Goal: Feedback & Contribution: Submit feedback/report problem

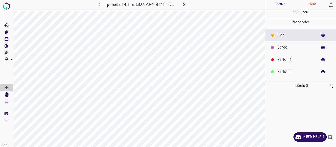
click at [183, 4] on icon "button" at bounding box center [184, 5] width 6 height 6
click at [331, 138] on icon "close-help" at bounding box center [329, 137] width 5 height 5
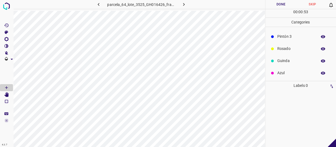
click at [292, 74] on p "Azul" at bounding box center [295, 73] width 37 height 6
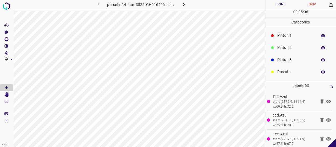
scroll to position [23, 0]
click at [282, 73] on p "Rosado" at bounding box center [295, 74] width 37 height 6
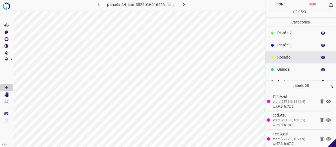
scroll to position [47, 0]
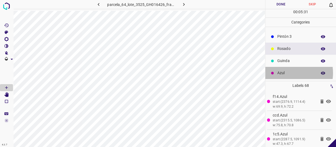
click at [286, 73] on p "Azul" at bounding box center [295, 73] width 37 height 6
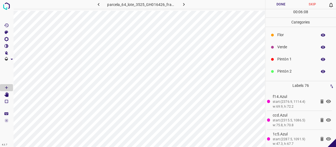
scroll to position [0, 0]
click at [289, 43] on div "Verde" at bounding box center [300, 47] width 71 height 12
click at [288, 62] on p "Pintón 3" at bounding box center [295, 60] width 37 height 6
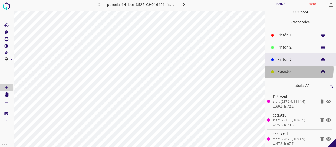
click at [296, 69] on p "Rosado" at bounding box center [295, 72] width 37 height 6
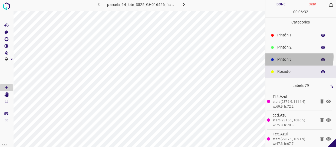
click at [293, 57] on p "Pintón 3" at bounding box center [295, 60] width 37 height 6
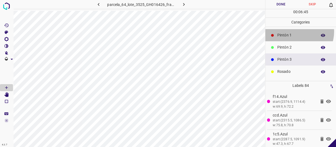
click at [297, 31] on div "Pintón 1" at bounding box center [300, 35] width 71 height 12
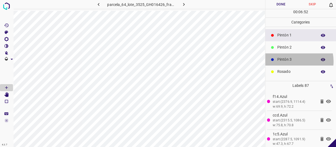
click at [292, 61] on p "Pintón 3" at bounding box center [295, 60] width 37 height 6
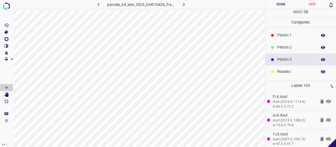
scroll to position [0, 0]
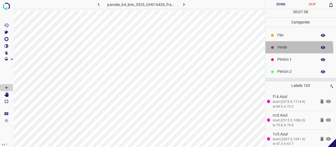
click at [284, 49] on p "Verde" at bounding box center [295, 48] width 37 height 6
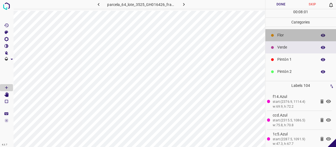
drag, startPoint x: 302, startPoint y: 39, endPoint x: 268, endPoint y: 49, distance: 35.6
click at [301, 39] on div "Flor" at bounding box center [300, 35] width 71 height 12
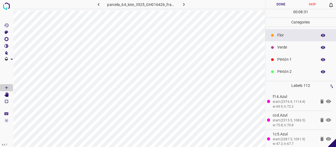
click at [293, 49] on p "Verde" at bounding box center [295, 48] width 37 height 6
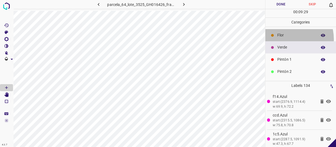
click at [286, 39] on div "Flor" at bounding box center [300, 35] width 71 height 12
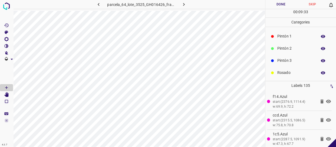
scroll to position [24, 0]
click at [292, 58] on p "Pintón 3" at bounding box center [295, 60] width 37 height 6
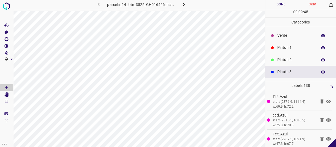
scroll to position [0, 0]
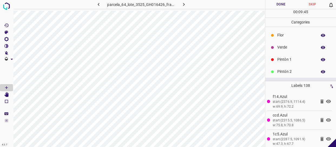
click at [286, 49] on p "Verde" at bounding box center [295, 48] width 37 height 6
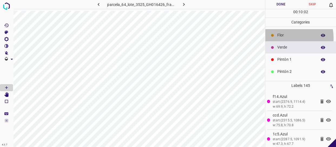
click at [284, 38] on p "Flor" at bounding box center [295, 35] width 37 height 6
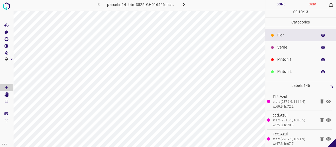
click at [289, 57] on p "Pintón 1" at bounding box center [295, 60] width 37 height 6
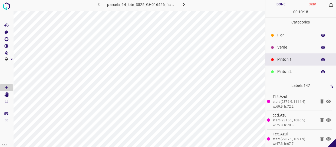
click at [279, 51] on div "Verde" at bounding box center [300, 47] width 71 height 12
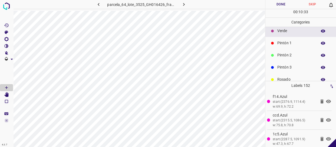
scroll to position [47, 0]
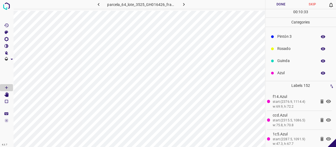
click at [277, 73] on p "Azul" at bounding box center [295, 73] width 37 height 6
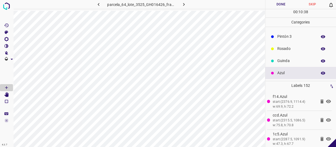
click at [284, 49] on p "Rosado" at bounding box center [295, 49] width 37 height 6
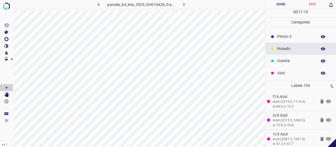
click at [289, 34] on p "Pintón 3" at bounding box center [295, 37] width 37 height 6
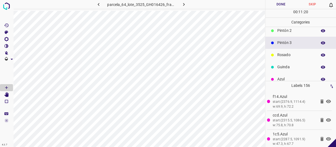
scroll to position [23, 0]
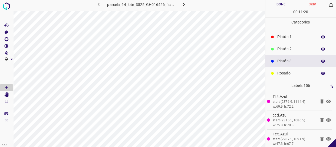
click at [285, 52] on div "Pintón 2" at bounding box center [300, 49] width 71 height 12
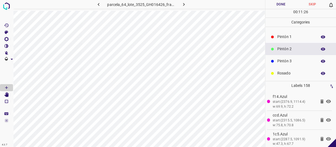
click at [289, 35] on p "Pintón 1" at bounding box center [295, 37] width 37 height 6
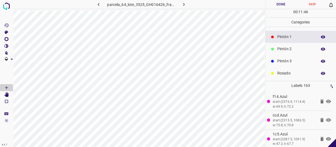
click at [291, 60] on p "Pintón 3" at bounding box center [295, 61] width 37 height 6
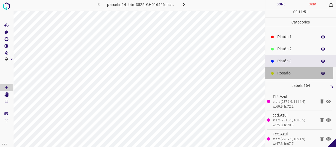
click at [290, 73] on p "Rosado" at bounding box center [295, 74] width 37 height 6
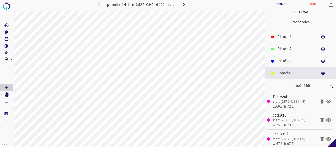
click at [287, 60] on p "Pintón 3" at bounding box center [295, 61] width 37 height 6
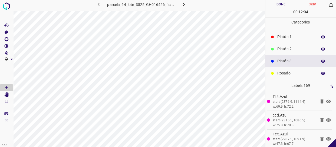
drag, startPoint x: 294, startPoint y: 41, endPoint x: 277, endPoint y: 44, distance: 17.5
click at [294, 41] on div "Pintón 1" at bounding box center [300, 37] width 71 height 12
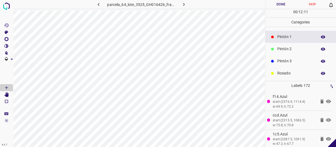
click at [293, 59] on p "Pintón 3" at bounding box center [295, 61] width 37 height 6
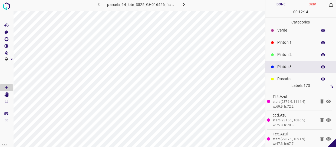
scroll to position [0, 0]
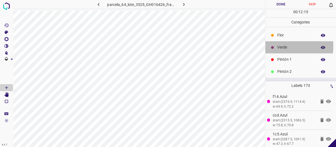
click at [284, 46] on p "Verde" at bounding box center [295, 48] width 37 height 6
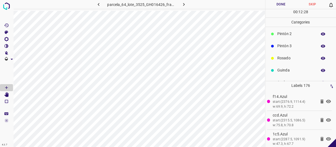
scroll to position [47, 0]
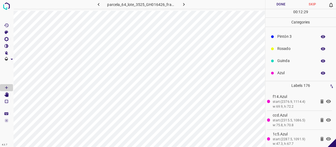
click at [290, 41] on div "Pintón 3" at bounding box center [300, 37] width 71 height 12
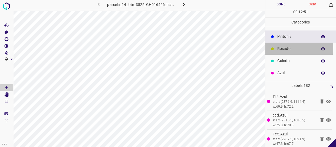
click at [288, 48] on p "Rosado" at bounding box center [295, 49] width 37 height 6
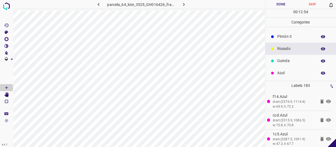
click at [290, 38] on p "Pintón 3" at bounding box center [295, 37] width 37 height 6
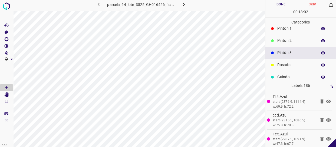
scroll to position [23, 0]
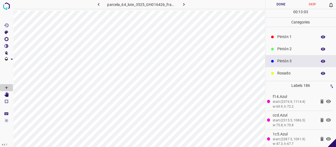
click at [295, 49] on p "Pintón 2" at bounding box center [295, 49] width 37 height 6
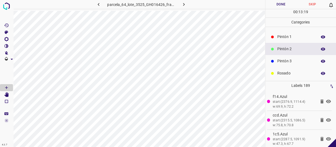
click at [314, 57] on div "Pintón 3" at bounding box center [300, 61] width 71 height 12
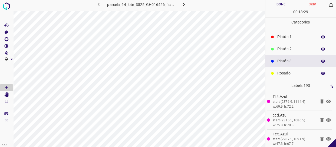
click at [294, 34] on p "Pintón 1" at bounding box center [295, 37] width 37 height 6
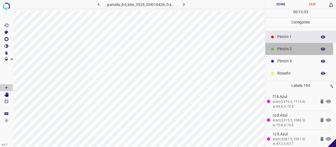
click at [295, 50] on p "Pintón 2" at bounding box center [295, 49] width 37 height 6
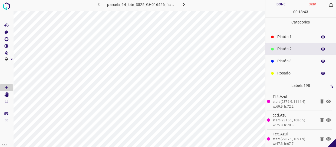
click at [294, 37] on p "Pintón 1" at bounding box center [295, 37] width 37 height 6
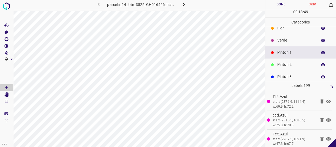
scroll to position [0, 0]
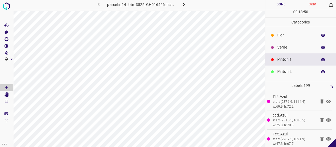
click at [290, 46] on p "Verde" at bounding box center [295, 48] width 37 height 6
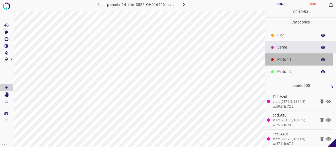
click at [295, 59] on p "Pintón 1" at bounding box center [295, 60] width 37 height 6
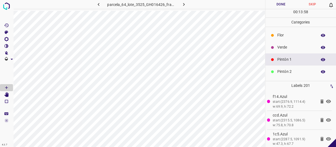
click at [293, 49] on p "Verde" at bounding box center [295, 48] width 37 height 6
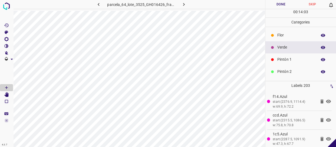
click at [286, 71] on p "Pintón 2" at bounding box center [295, 72] width 37 height 6
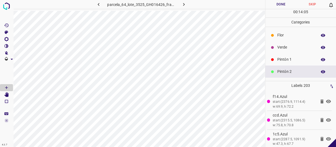
click at [305, 49] on p "Verde" at bounding box center [295, 48] width 37 height 6
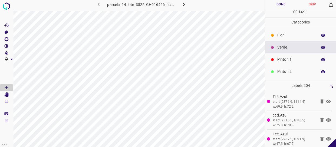
click at [291, 58] on p "Pintón 1" at bounding box center [295, 60] width 37 height 6
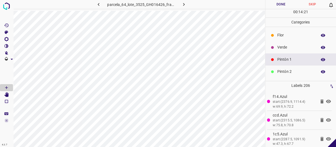
click at [290, 32] on div "Flor" at bounding box center [300, 35] width 71 height 12
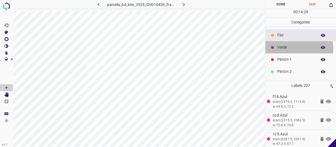
click at [289, 49] on p "Verde" at bounding box center [295, 48] width 37 height 6
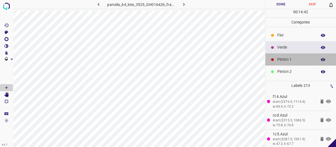
click at [302, 59] on p "Pintón 1" at bounding box center [295, 60] width 37 height 6
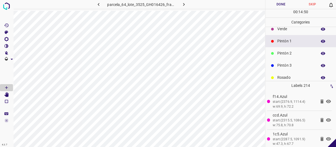
scroll to position [47, 0]
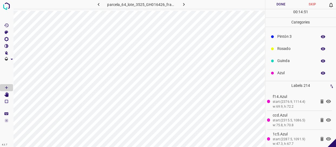
click at [296, 36] on p "Pintón 3" at bounding box center [295, 37] width 37 height 6
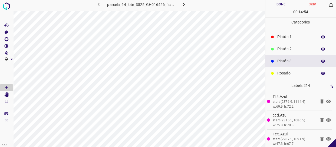
click at [289, 46] on p "Pintón 2" at bounding box center [295, 49] width 37 height 6
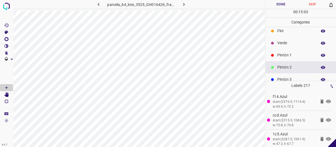
scroll to position [0, 0]
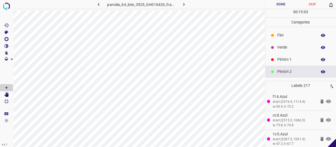
click at [293, 47] on p "Verde" at bounding box center [295, 48] width 37 height 6
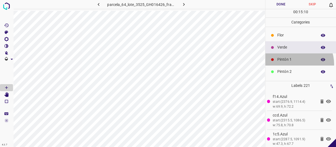
click at [294, 64] on div "Pintón 1" at bounding box center [300, 59] width 71 height 12
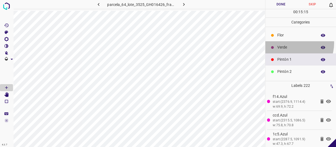
click at [294, 43] on div "Verde" at bounding box center [300, 47] width 71 height 12
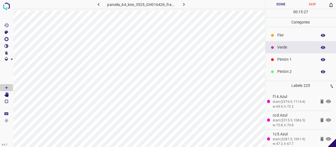
click at [286, 62] on p "Pintón 1" at bounding box center [295, 60] width 37 height 6
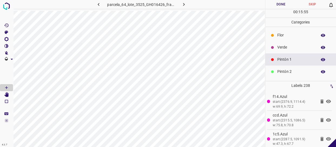
click at [287, 47] on p "Verde" at bounding box center [295, 48] width 37 height 6
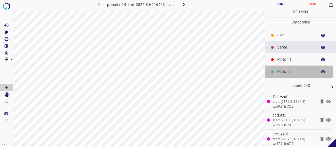
click at [289, 72] on p "Pintón 2" at bounding box center [295, 72] width 37 height 6
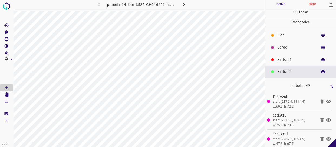
click at [284, 50] on p "Verde" at bounding box center [295, 48] width 37 height 6
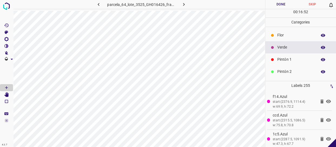
click at [287, 63] on div "Pintón 1" at bounding box center [300, 59] width 71 height 12
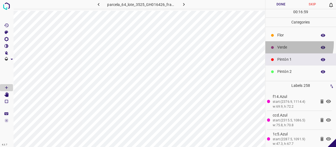
click at [289, 43] on div "Verde" at bounding box center [300, 47] width 71 height 12
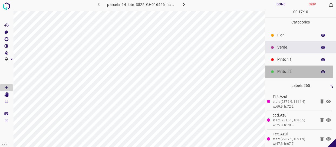
click at [288, 71] on p "Pintón 2" at bounding box center [295, 72] width 37 height 6
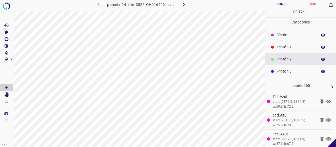
scroll to position [24, 0]
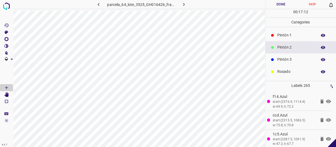
click at [282, 59] on p "Pintón 3" at bounding box center [295, 60] width 37 height 6
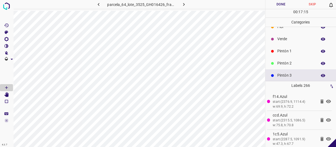
scroll to position [0, 0]
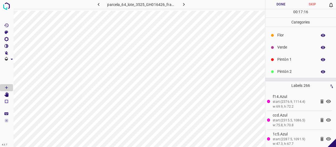
click at [291, 46] on p "Verde" at bounding box center [295, 48] width 37 height 6
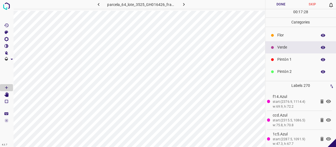
click at [292, 59] on p "Pintón 1" at bounding box center [295, 60] width 37 height 6
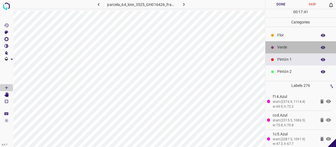
drag, startPoint x: 302, startPoint y: 50, endPoint x: 295, endPoint y: 48, distance: 6.9
click at [295, 48] on p "Verde" at bounding box center [295, 48] width 37 height 6
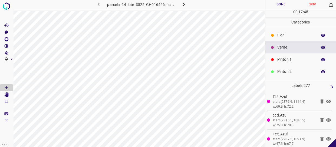
scroll to position [47, 0]
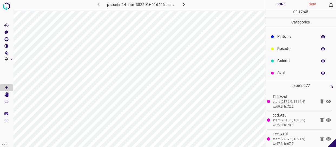
click at [288, 39] on p "Pintón 3" at bounding box center [295, 37] width 37 height 6
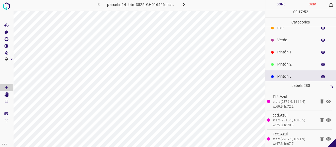
scroll to position [0, 0]
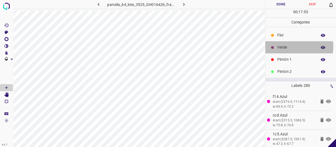
click at [286, 47] on p "Verde" at bounding box center [295, 48] width 37 height 6
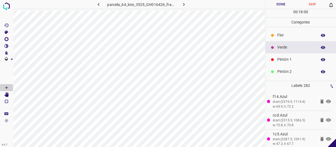
scroll to position [24, 0]
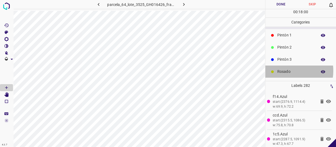
click at [285, 71] on p "Rosado" at bounding box center [295, 72] width 37 height 6
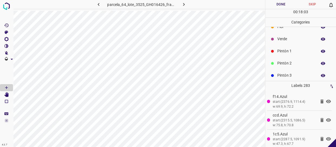
scroll to position [0, 0]
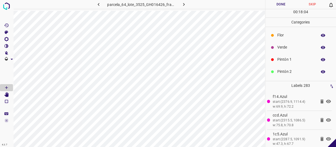
click at [297, 44] on div "Verde" at bounding box center [300, 47] width 71 height 12
click at [290, 56] on div "Pintón 1" at bounding box center [300, 59] width 71 height 12
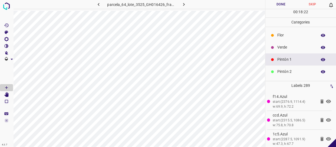
click at [294, 48] on p "Verde" at bounding box center [295, 48] width 37 height 6
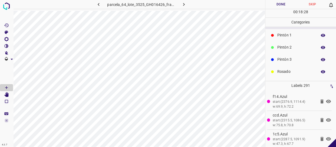
scroll to position [47, 0]
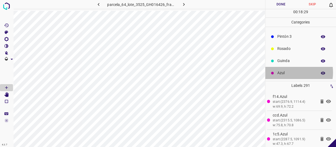
click at [284, 72] on p "Azul" at bounding box center [295, 73] width 37 height 6
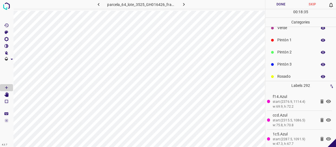
scroll to position [0, 0]
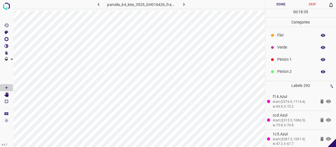
click at [287, 48] on p "Verde" at bounding box center [295, 48] width 37 height 6
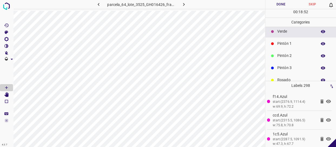
scroll to position [24, 0]
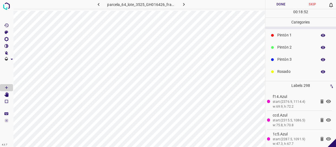
drag, startPoint x: 283, startPoint y: 57, endPoint x: 279, endPoint y: 57, distance: 4.1
click at [282, 57] on p "Pintón 3" at bounding box center [295, 60] width 37 height 6
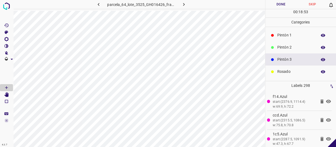
scroll to position [0, 0]
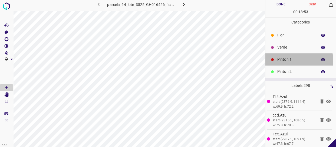
click at [286, 62] on p "Pintón 1" at bounding box center [295, 60] width 37 height 6
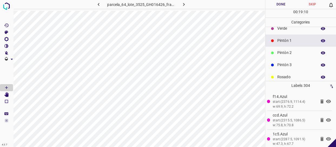
scroll to position [24, 0]
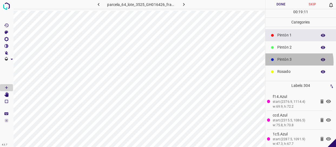
click at [293, 62] on p "Pintón 3" at bounding box center [295, 60] width 37 height 6
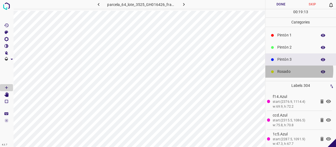
click at [292, 71] on p "Rosado" at bounding box center [295, 72] width 37 height 6
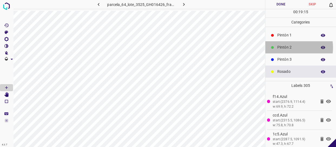
click at [286, 47] on p "Pintón 2" at bounding box center [295, 48] width 37 height 6
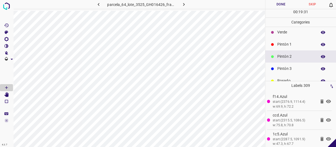
scroll to position [0, 0]
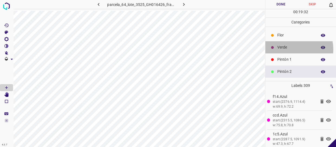
click at [290, 49] on p "Verde" at bounding box center [295, 48] width 37 height 6
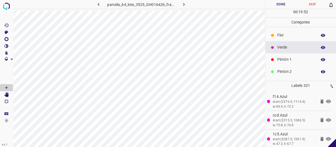
click at [284, 61] on p "Pintón 1" at bounding box center [295, 60] width 37 height 6
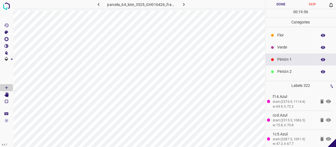
click at [274, 46] on div at bounding box center [271, 47] width 5 height 5
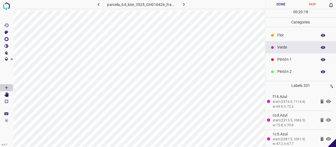
click at [285, 34] on p "Flor" at bounding box center [295, 35] width 37 height 6
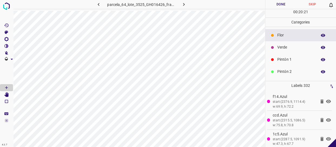
click at [277, 48] on p "Verde" at bounding box center [295, 48] width 37 height 6
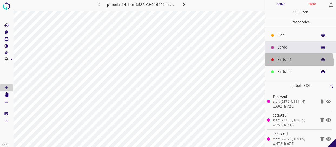
click at [289, 64] on div "Pintón 1" at bounding box center [300, 59] width 71 height 12
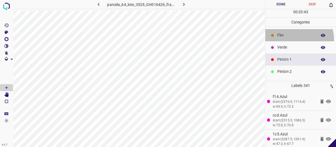
drag, startPoint x: 289, startPoint y: 41, endPoint x: 273, endPoint y: 54, distance: 21.1
click at [287, 42] on ul "[PERSON_NAME] Verde Pintón 1 Pintón 2 Pintón 3 [PERSON_NAME] Azul" at bounding box center [300, 78] width 71 height 102
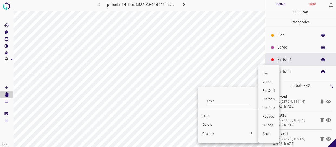
click at [261, 73] on li "Flor" at bounding box center [268, 73] width 21 height 9
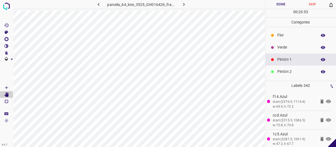
click at [282, 46] on p "Verde" at bounding box center [295, 48] width 37 height 6
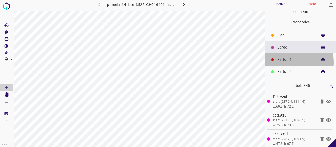
click at [282, 62] on p "Pintón 1" at bounding box center [295, 60] width 37 height 6
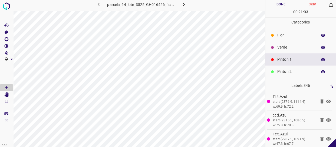
drag, startPoint x: 279, startPoint y: 48, endPoint x: 276, endPoint y: 49, distance: 3.5
click at [276, 49] on div "Verde" at bounding box center [300, 47] width 71 height 12
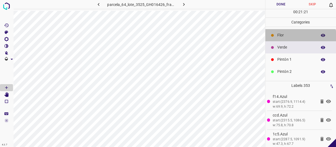
click at [299, 40] on div "Flor" at bounding box center [300, 35] width 71 height 12
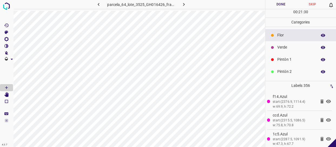
click at [297, 49] on p "Verde" at bounding box center [295, 48] width 37 height 6
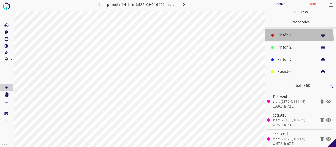
click at [291, 38] on p "Pintón 1" at bounding box center [295, 35] width 37 height 6
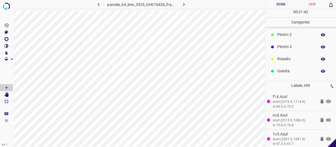
scroll to position [47, 0]
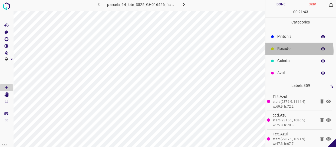
click at [291, 51] on p "Rosado" at bounding box center [295, 49] width 37 height 6
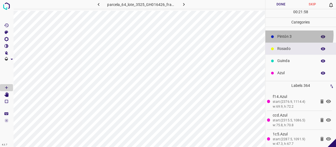
click at [296, 35] on p "Pintón 3" at bounding box center [295, 37] width 37 height 6
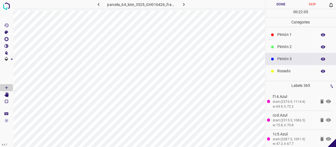
scroll to position [23, 0]
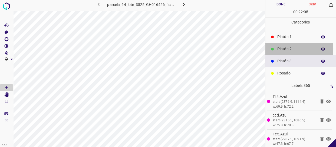
click at [294, 48] on p "Pintón 2" at bounding box center [295, 49] width 37 height 6
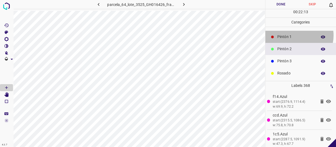
click at [297, 35] on p "Pintón 1" at bounding box center [295, 37] width 37 height 6
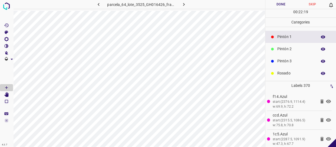
scroll to position [0, 0]
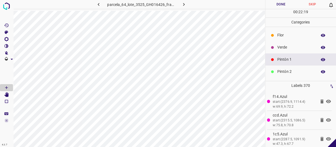
click at [287, 35] on p "Flor" at bounding box center [295, 35] width 37 height 6
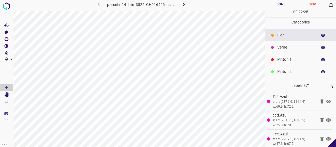
click at [286, 56] on div "Pintón 1" at bounding box center [300, 59] width 71 height 12
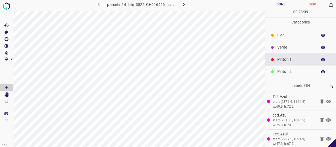
click at [299, 73] on p "Pintón 2" at bounding box center [295, 72] width 37 height 6
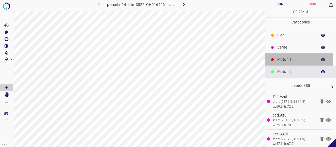
click at [286, 61] on p "Pintón 1" at bounding box center [295, 60] width 37 height 6
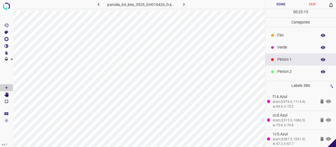
click at [283, 70] on p "Pintón 2" at bounding box center [295, 72] width 37 height 6
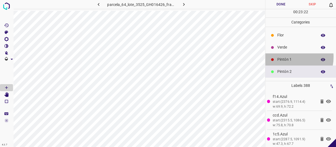
click at [289, 57] on p "Pintón 1" at bounding box center [295, 60] width 37 height 6
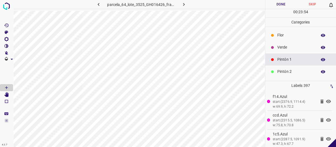
click at [286, 72] on p "Pintón 2" at bounding box center [295, 72] width 37 height 6
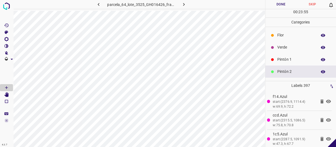
scroll to position [24, 0]
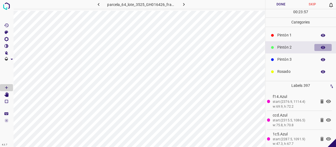
click at [321, 49] on icon "button" at bounding box center [322, 47] width 5 height 5
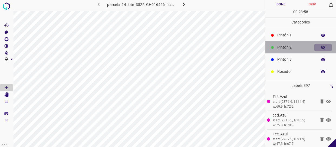
click at [321, 49] on icon "button" at bounding box center [322, 47] width 5 height 5
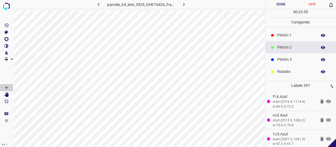
click at [289, 61] on p "Pintón 3" at bounding box center [295, 60] width 37 height 6
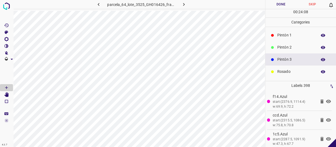
click at [284, 48] on p "Pintón 2" at bounding box center [295, 48] width 37 height 6
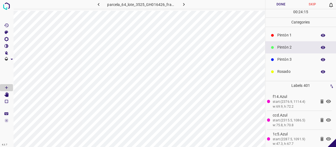
click at [287, 31] on div "Pintón 1" at bounding box center [300, 35] width 71 height 12
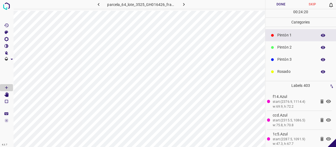
click at [288, 45] on p "Pintón 2" at bounding box center [295, 48] width 37 height 6
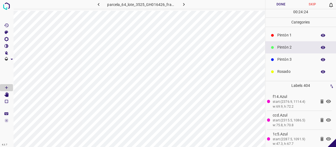
scroll to position [0, 0]
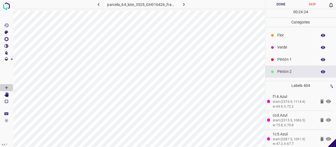
click at [287, 49] on p "Verde" at bounding box center [295, 48] width 37 height 6
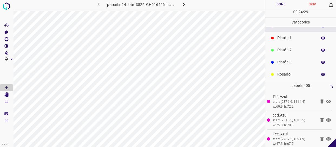
scroll to position [47, 0]
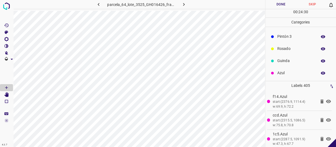
click at [287, 71] on p "Azul" at bounding box center [295, 73] width 37 height 6
click at [290, 37] on p "Pintón 1" at bounding box center [295, 37] width 37 height 6
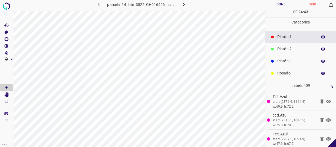
scroll to position [47, 0]
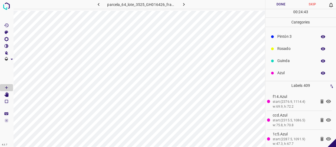
click at [294, 50] on p "Rosado" at bounding box center [295, 49] width 37 height 6
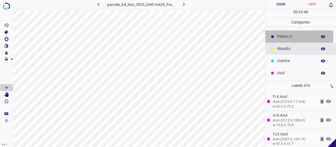
click at [289, 37] on p "Pintón 3" at bounding box center [295, 37] width 37 height 6
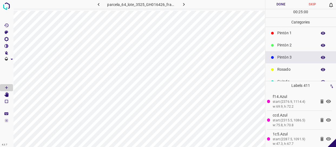
scroll to position [0, 0]
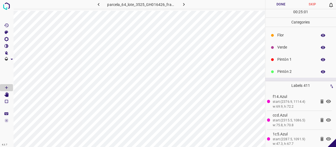
click at [281, 32] on p "Flor" at bounding box center [295, 35] width 37 height 6
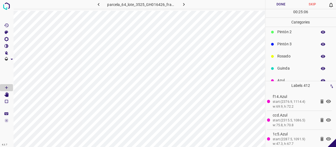
scroll to position [47, 0]
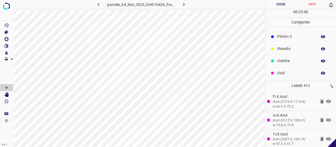
click at [291, 71] on p "Azul" at bounding box center [295, 73] width 37 height 6
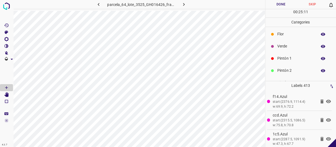
scroll to position [0, 0]
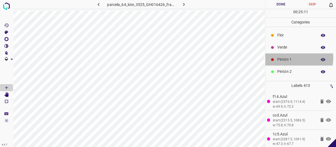
click at [290, 58] on p "Pintón 1" at bounding box center [295, 60] width 37 height 6
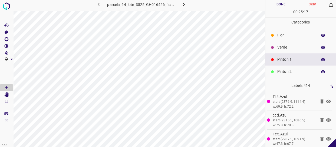
click at [282, 40] on div "Flor" at bounding box center [300, 35] width 71 height 12
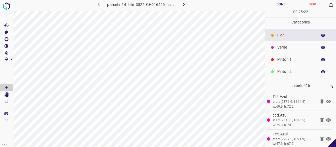
click at [297, 55] on div "Pintón 1" at bounding box center [300, 59] width 71 height 12
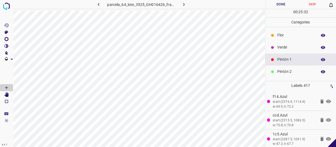
click at [290, 59] on p "Pintón 1" at bounding box center [295, 60] width 37 height 6
click at [299, 74] on div "Pintón 2" at bounding box center [300, 72] width 71 height 12
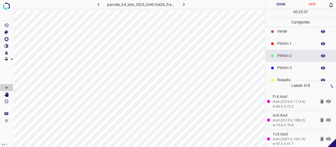
scroll to position [24, 0]
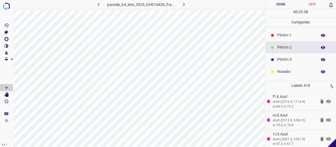
click at [286, 70] on p "Rosado" at bounding box center [295, 72] width 37 height 6
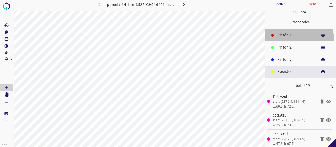
click at [289, 39] on div "Pintón 1" at bounding box center [300, 35] width 71 height 12
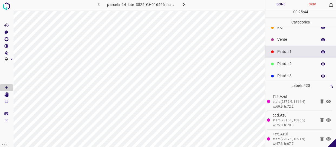
scroll to position [0, 0]
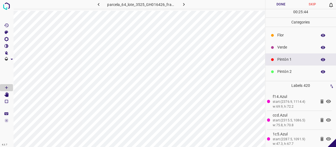
click at [290, 45] on p "Verde" at bounding box center [295, 48] width 37 height 6
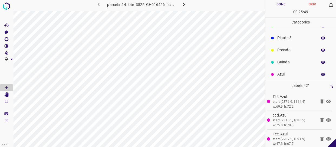
scroll to position [47, 0]
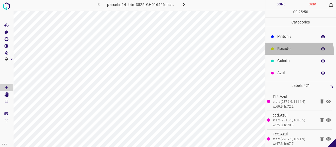
click at [285, 54] on div "Rosado" at bounding box center [300, 49] width 71 height 12
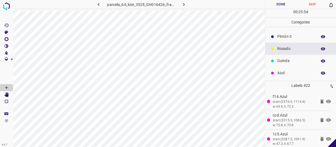
click at [295, 37] on p "Pintón 3" at bounding box center [295, 37] width 37 height 6
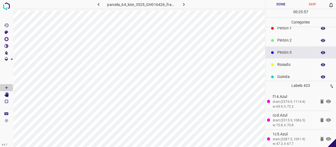
scroll to position [23, 0]
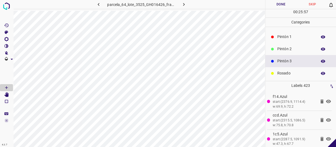
click at [284, 39] on p "Pintón 1" at bounding box center [295, 37] width 37 height 6
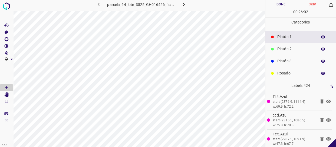
click at [291, 58] on div "Pintón 3" at bounding box center [300, 61] width 71 height 12
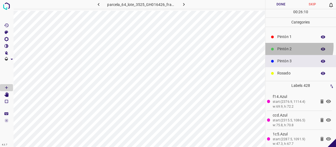
click at [294, 46] on p "Pintón 2" at bounding box center [295, 49] width 37 height 6
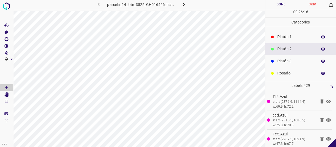
click at [280, 60] on p "Pintón 3" at bounding box center [295, 61] width 37 height 6
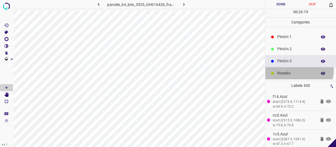
click at [287, 69] on div "Rosado" at bounding box center [300, 73] width 71 height 12
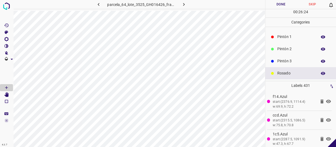
click at [284, 51] on p "Pintón 2" at bounding box center [295, 49] width 37 height 6
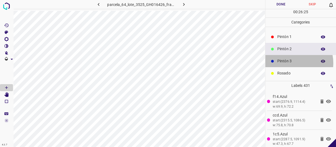
click at [290, 63] on p "Pintón 3" at bounding box center [295, 61] width 37 height 6
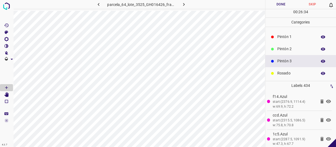
scroll to position [0, 0]
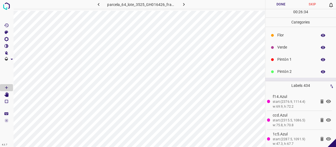
click at [293, 49] on p "Verde" at bounding box center [295, 48] width 37 height 6
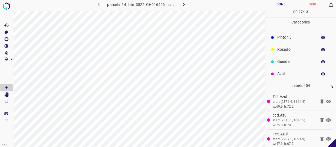
scroll to position [47, 0]
click at [292, 41] on div "Pintón 3" at bounding box center [300, 37] width 71 height 12
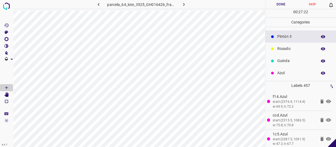
scroll to position [23, 0]
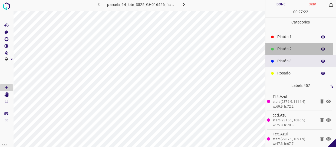
click at [291, 49] on p "Pintón 2" at bounding box center [295, 49] width 37 height 6
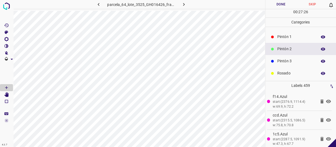
click at [294, 39] on p "Pintón 1" at bounding box center [295, 37] width 37 height 6
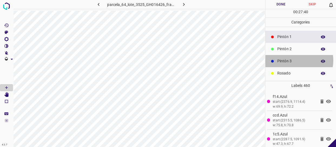
click at [293, 61] on p "Pintón 3" at bounding box center [295, 61] width 37 height 6
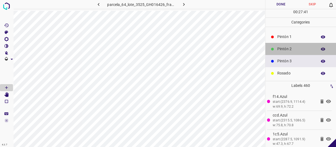
click at [304, 46] on p "Pintón 2" at bounding box center [295, 49] width 37 height 6
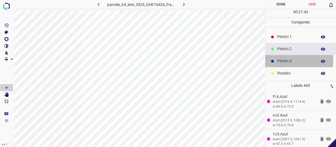
click at [284, 60] on p "Pintón 3" at bounding box center [295, 61] width 37 height 6
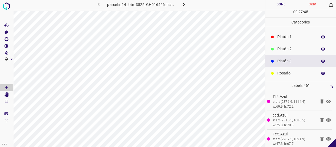
click at [291, 49] on p "Pintón 2" at bounding box center [295, 49] width 37 height 6
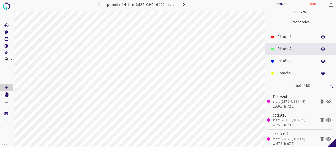
click at [276, 60] on div "Pintón 3" at bounding box center [300, 61] width 71 height 12
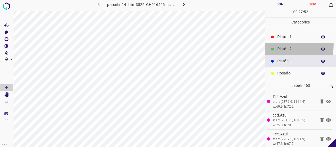
click at [281, 46] on div "Pintón 2" at bounding box center [300, 49] width 71 height 12
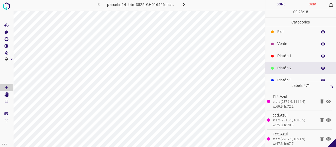
scroll to position [0, 0]
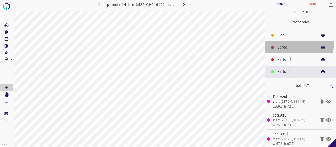
click at [290, 43] on div "Verde" at bounding box center [300, 47] width 71 height 12
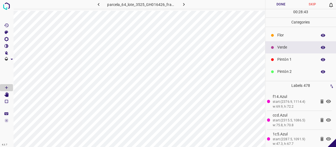
click at [291, 57] on p "Pintón 1" at bounding box center [295, 60] width 37 height 6
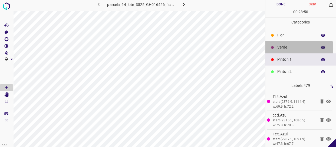
click at [292, 49] on p "Verde" at bounding box center [295, 48] width 37 height 6
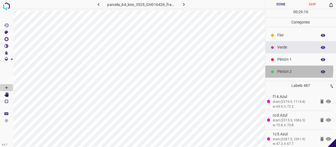
drag, startPoint x: 291, startPoint y: 70, endPoint x: 288, endPoint y: 70, distance: 3.2
click at [288, 70] on p "Pintón 2" at bounding box center [295, 72] width 37 height 6
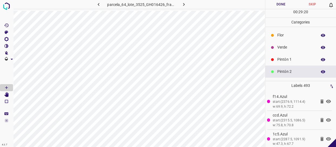
click at [301, 43] on div "Verde" at bounding box center [300, 47] width 71 height 12
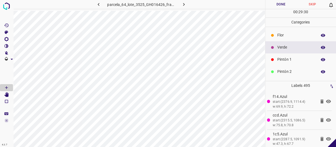
click at [287, 35] on p "Flor" at bounding box center [295, 35] width 37 height 6
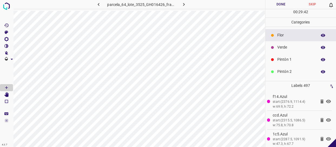
click at [280, 48] on p "Verde" at bounding box center [295, 48] width 37 height 6
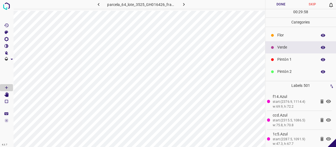
click at [289, 38] on p "Flor" at bounding box center [295, 35] width 37 height 6
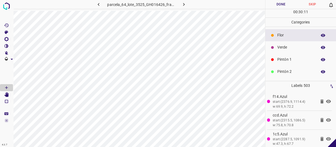
scroll to position [24, 0]
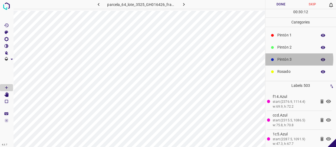
click at [293, 59] on p "Pintón 3" at bounding box center [295, 60] width 37 height 6
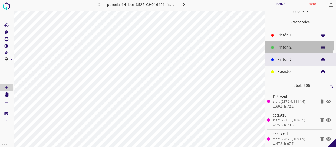
click at [289, 41] on div "Pintón 2" at bounding box center [300, 47] width 71 height 12
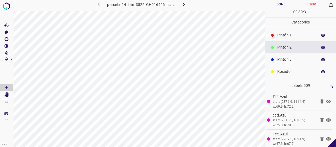
scroll to position [0, 0]
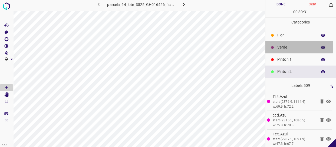
click at [289, 46] on p "Verde" at bounding box center [295, 48] width 37 height 6
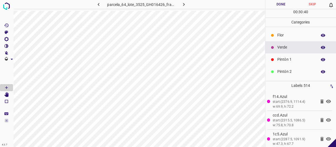
click at [284, 56] on div "Pintón 1" at bounding box center [300, 59] width 71 height 12
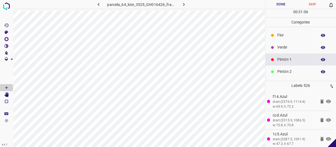
click at [299, 45] on div "Verde" at bounding box center [300, 47] width 71 height 12
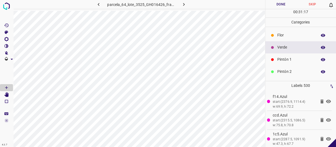
click at [286, 57] on p "Pintón 1" at bounding box center [295, 60] width 37 height 6
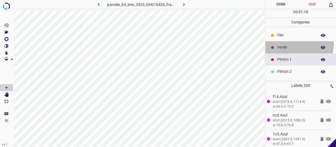
click at [290, 44] on div "Verde" at bounding box center [300, 47] width 71 height 12
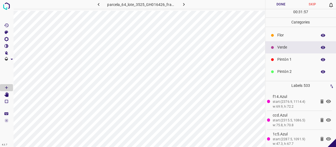
click at [287, 43] on div "Verde" at bounding box center [300, 47] width 71 height 12
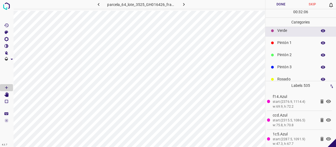
scroll to position [24, 0]
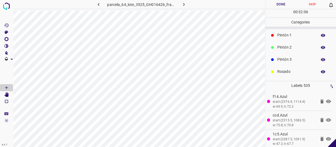
click at [286, 59] on p "Pintón 3" at bounding box center [295, 60] width 37 height 6
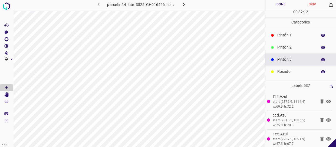
scroll to position [0, 0]
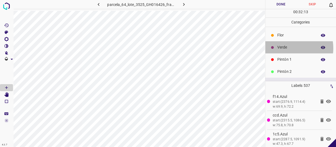
click at [288, 48] on p "Verde" at bounding box center [295, 48] width 37 height 6
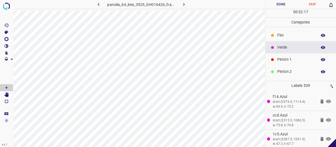
click at [284, 73] on p "Pintón 2" at bounding box center [295, 72] width 37 height 6
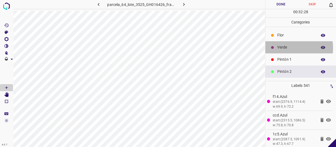
click at [282, 48] on p "Verde" at bounding box center [295, 48] width 37 height 6
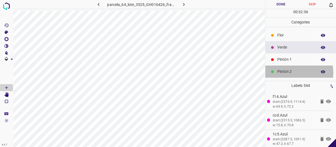
drag, startPoint x: 285, startPoint y: 73, endPoint x: 281, endPoint y: 73, distance: 3.8
click at [281, 73] on p "Pintón 2" at bounding box center [295, 72] width 37 height 6
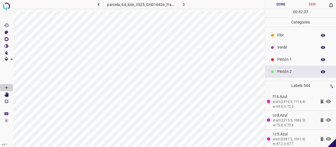
scroll to position [24, 0]
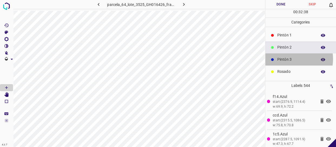
click at [289, 59] on p "Pintón 3" at bounding box center [295, 60] width 37 height 6
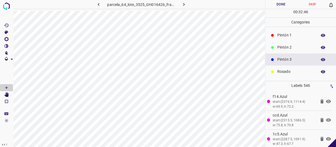
click at [288, 45] on p "Pintón 2" at bounding box center [295, 48] width 37 height 6
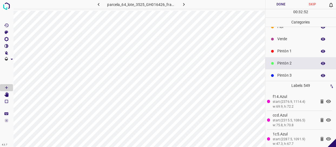
scroll to position [0, 0]
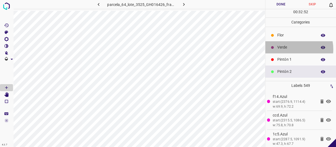
click at [289, 49] on p "Verde" at bounding box center [295, 48] width 37 height 6
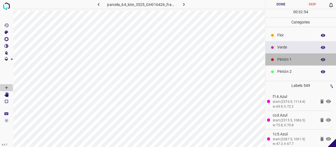
click at [302, 59] on p "Pintón 1" at bounding box center [295, 60] width 37 height 6
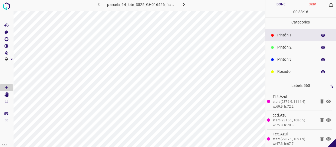
scroll to position [47, 0]
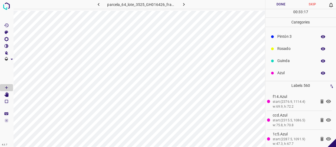
click at [284, 75] on p "Azul" at bounding box center [295, 73] width 37 height 6
click at [288, 37] on p "Pintón 1" at bounding box center [295, 37] width 37 height 6
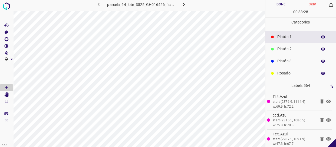
scroll to position [0, 0]
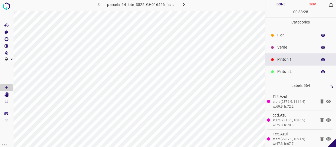
click at [289, 45] on p "Verde" at bounding box center [295, 48] width 37 height 6
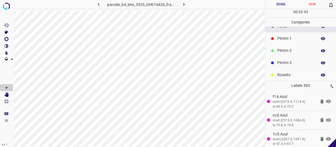
scroll to position [47, 0]
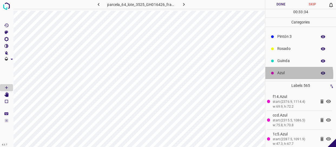
click at [292, 75] on p "Azul" at bounding box center [295, 73] width 37 height 6
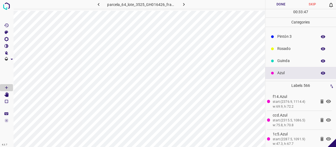
scroll to position [0, 0]
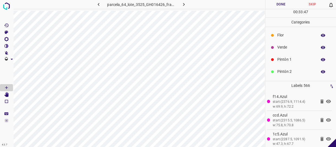
click at [289, 61] on p "Pintón 1" at bounding box center [295, 60] width 37 height 6
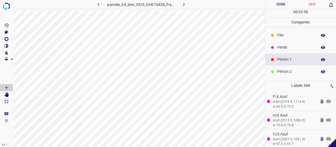
scroll to position [47, 0]
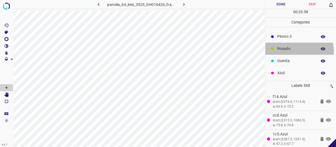
click at [292, 52] on div "Rosado" at bounding box center [300, 49] width 71 height 12
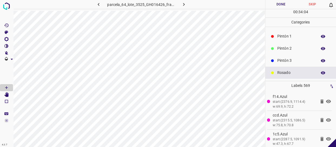
scroll to position [0, 0]
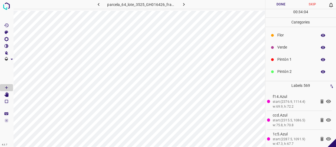
click at [292, 48] on p "Verde" at bounding box center [295, 48] width 37 height 6
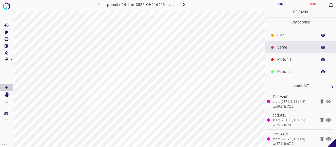
click at [289, 71] on p "Pintón 2" at bounding box center [295, 72] width 37 height 6
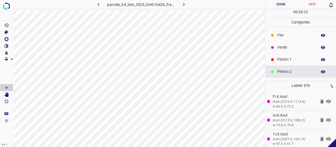
click at [291, 46] on p "Verde" at bounding box center [295, 48] width 37 height 6
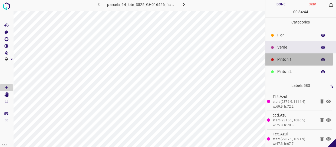
click at [284, 57] on p "Pintón 1" at bounding box center [295, 60] width 37 height 6
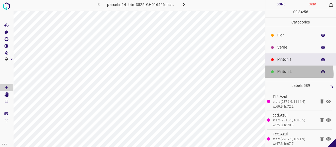
click at [290, 74] on p "Pintón 2" at bounding box center [295, 72] width 37 height 6
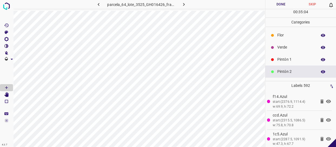
click at [286, 59] on p "Pintón 1" at bounding box center [295, 60] width 37 height 6
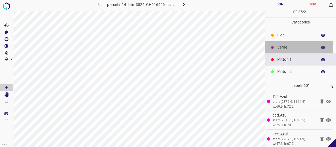
click at [294, 48] on p "Verde" at bounding box center [295, 48] width 37 height 6
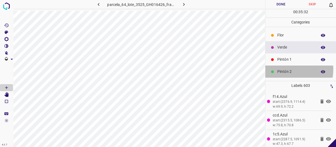
click at [289, 70] on p "Pintón 2" at bounding box center [295, 72] width 37 height 6
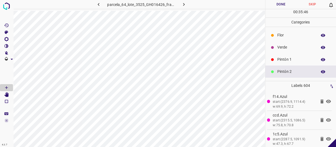
click at [292, 45] on p "Verde" at bounding box center [295, 48] width 37 height 6
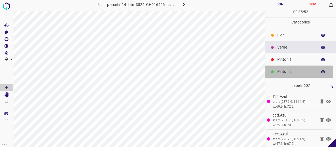
click at [288, 73] on p "Pintón 2" at bounding box center [295, 72] width 37 height 6
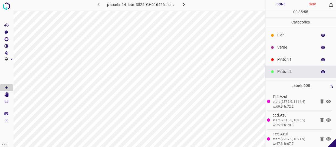
click at [290, 52] on div "Verde" at bounding box center [300, 47] width 71 height 12
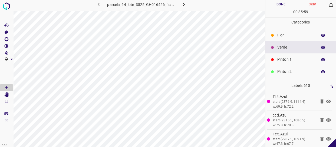
click at [295, 58] on p "Pintón 1" at bounding box center [295, 60] width 37 height 6
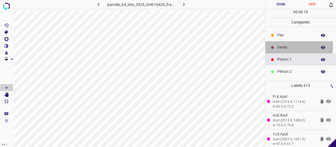
click at [289, 47] on p "Verde" at bounding box center [295, 48] width 37 height 6
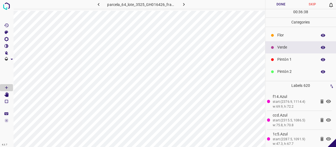
click at [286, 57] on p "Pintón 1" at bounding box center [295, 60] width 37 height 6
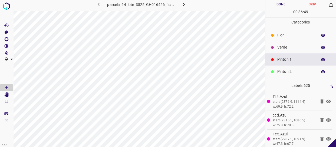
click at [290, 45] on p "Verde" at bounding box center [295, 48] width 37 height 6
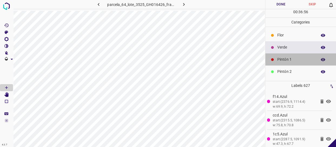
click at [300, 57] on p "Pintón 1" at bounding box center [295, 60] width 37 height 6
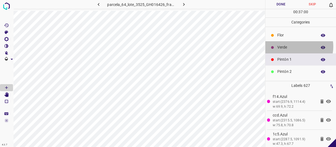
click at [294, 46] on p "Verde" at bounding box center [295, 48] width 37 height 6
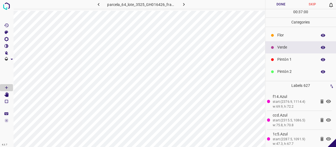
click at [286, 60] on p "Pintón 1" at bounding box center [295, 60] width 37 height 6
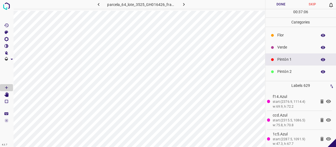
click at [288, 72] on p "Pintón 2" at bounding box center [295, 72] width 37 height 6
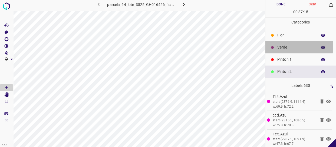
click at [291, 47] on p "Verde" at bounding box center [295, 48] width 37 height 6
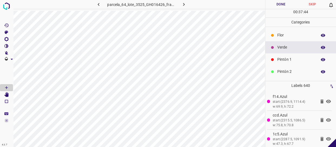
click at [290, 53] on div "Pintón 1" at bounding box center [300, 59] width 71 height 12
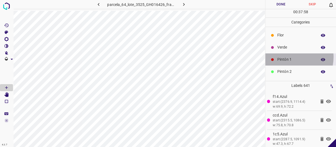
click at [290, 57] on p "Pintón 1" at bounding box center [295, 60] width 37 height 6
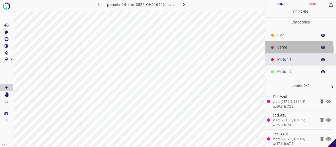
click at [287, 49] on p "Verde" at bounding box center [295, 48] width 37 height 6
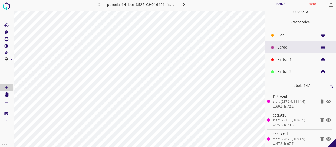
click at [300, 73] on p "Pintón 2" at bounding box center [295, 72] width 37 height 6
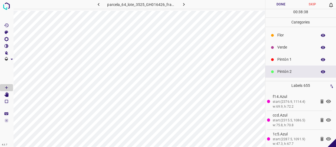
drag, startPoint x: 286, startPoint y: 51, endPoint x: 283, endPoint y: 51, distance: 3.0
click at [283, 51] on div "Verde" at bounding box center [300, 47] width 71 height 12
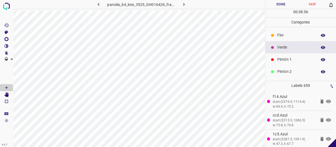
click at [278, 65] on div "Pintón 1" at bounding box center [300, 59] width 71 height 12
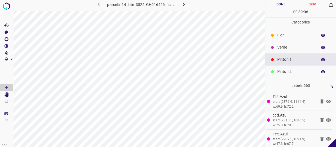
click at [278, 48] on p "Verde" at bounding box center [295, 48] width 37 height 6
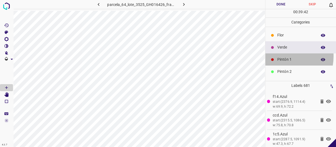
click at [279, 56] on div "Pintón 1" at bounding box center [300, 59] width 71 height 12
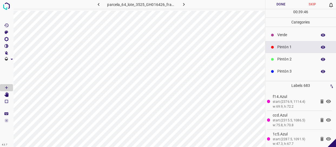
scroll to position [24, 0]
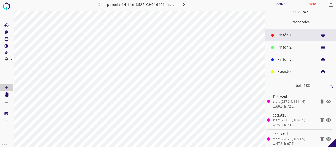
click at [291, 71] on p "Rosado" at bounding box center [295, 72] width 37 height 6
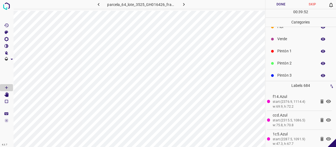
scroll to position [0, 0]
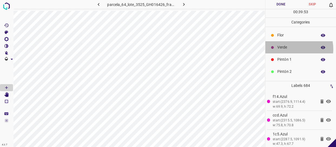
click at [289, 51] on div "Verde" at bounding box center [300, 47] width 71 height 12
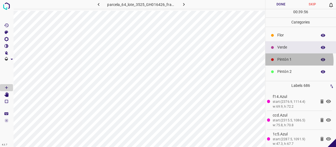
drag, startPoint x: 298, startPoint y: 61, endPoint x: 293, endPoint y: 65, distance: 6.6
click at [293, 65] on div "Pintón 1" at bounding box center [300, 59] width 71 height 12
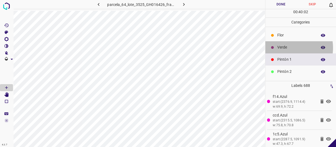
click at [285, 49] on p "Verde" at bounding box center [295, 48] width 37 height 6
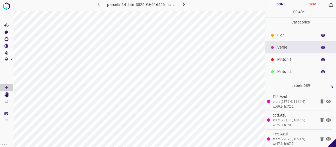
click at [288, 71] on p "Pintón 2" at bounding box center [295, 72] width 37 height 6
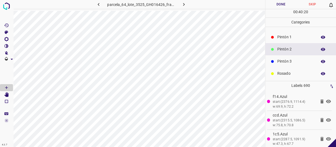
scroll to position [47, 0]
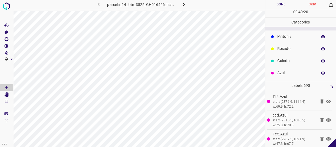
click at [285, 73] on p "Azul" at bounding box center [295, 73] width 37 height 6
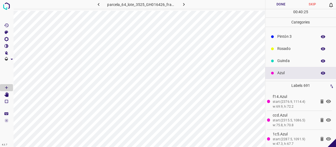
scroll to position [0, 0]
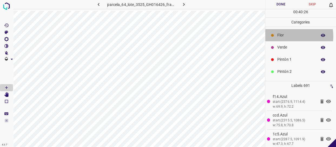
click at [290, 36] on p "Flor" at bounding box center [295, 35] width 37 height 6
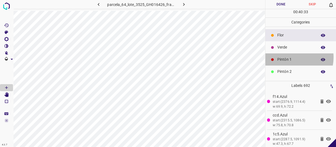
click at [290, 57] on p "Pintón 1" at bounding box center [295, 60] width 37 height 6
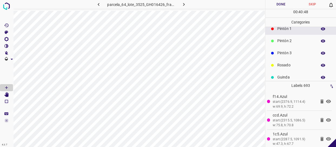
scroll to position [47, 0]
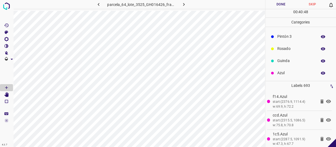
click at [282, 74] on p "Azul" at bounding box center [295, 73] width 37 height 6
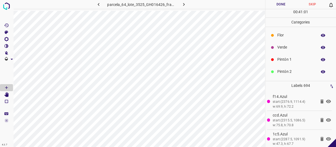
scroll to position [0, 0]
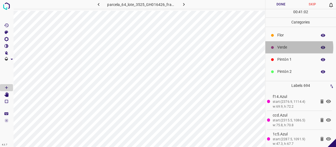
click at [296, 48] on p "Verde" at bounding box center [295, 48] width 37 height 6
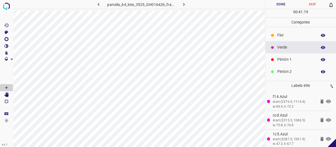
click at [285, 43] on div "Verde" at bounding box center [300, 47] width 71 height 12
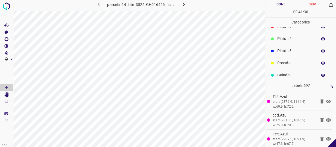
scroll to position [47, 0]
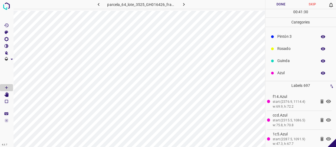
click at [283, 71] on p "Azul" at bounding box center [295, 73] width 37 height 6
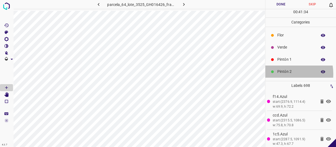
click at [281, 74] on p "Pintón 2" at bounding box center [295, 72] width 37 height 6
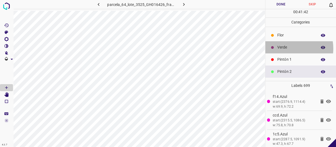
click at [287, 48] on p "Verde" at bounding box center [295, 48] width 37 height 6
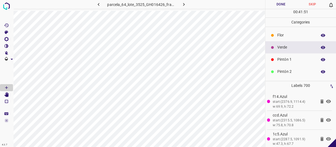
click at [279, 37] on p "Flor" at bounding box center [295, 35] width 37 height 6
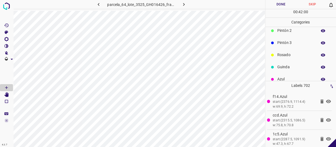
scroll to position [47, 0]
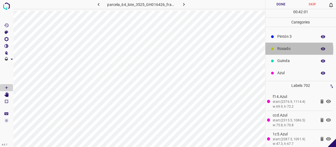
click at [287, 50] on p "Rosado" at bounding box center [295, 49] width 37 height 6
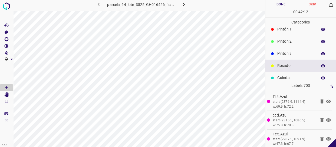
scroll to position [23, 0]
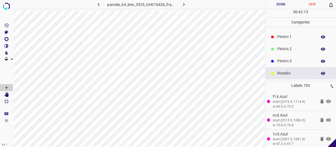
click at [289, 35] on p "Pintón 1" at bounding box center [295, 37] width 37 height 6
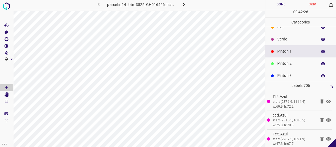
scroll to position [0, 0]
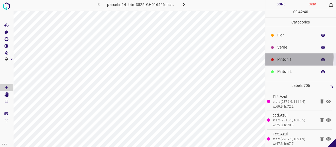
click at [289, 57] on p "Pintón 1" at bounding box center [295, 60] width 37 height 6
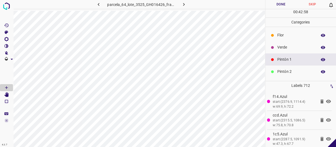
click at [282, 45] on p "Verde" at bounding box center [295, 48] width 37 height 6
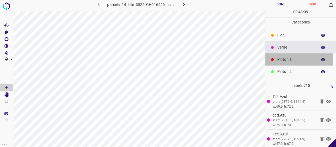
click at [291, 62] on p "Pintón 1" at bounding box center [295, 60] width 37 height 6
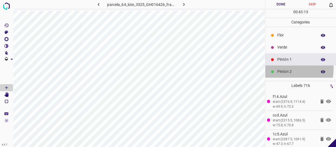
drag, startPoint x: 279, startPoint y: 69, endPoint x: 270, endPoint y: 70, distance: 8.8
click at [270, 70] on div "Pintón 2" at bounding box center [300, 72] width 71 height 12
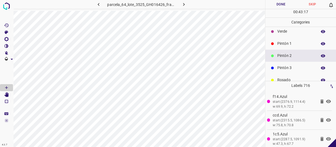
scroll to position [24, 0]
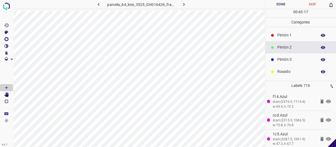
click at [285, 59] on p "Pintón 3" at bounding box center [295, 60] width 37 height 6
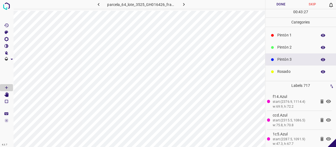
scroll to position [47, 0]
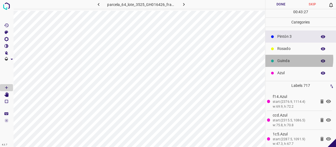
click at [289, 59] on p "Guinda" at bounding box center [295, 61] width 37 height 6
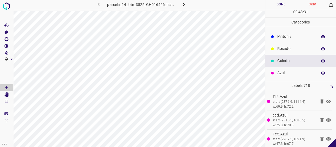
click at [283, 37] on p "Pintón 3" at bounding box center [295, 37] width 37 height 6
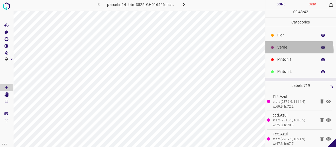
click at [291, 50] on div "Verde" at bounding box center [300, 47] width 71 height 12
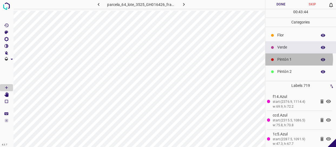
click at [291, 59] on p "Pintón 1" at bounding box center [295, 60] width 37 height 6
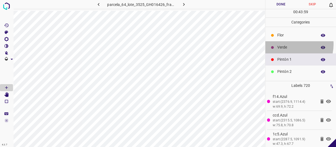
click at [289, 45] on p "Verde" at bounding box center [295, 48] width 37 height 6
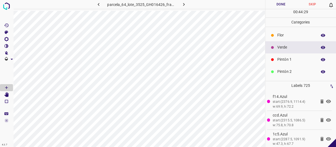
click at [286, 56] on div "Pintón 1" at bounding box center [300, 59] width 71 height 12
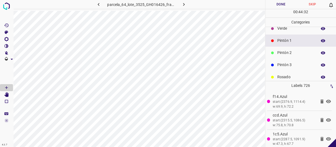
scroll to position [24, 0]
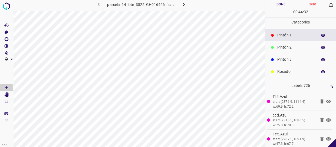
click at [286, 69] on p "Rosado" at bounding box center [295, 72] width 37 height 6
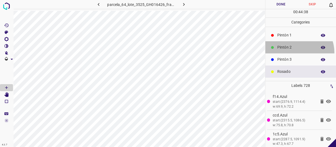
click at [295, 52] on div "Pintón 2" at bounding box center [300, 47] width 71 height 12
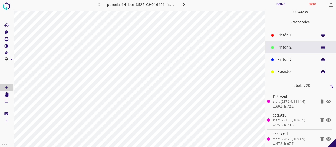
click at [287, 63] on div "Pintón 3" at bounding box center [300, 59] width 71 height 12
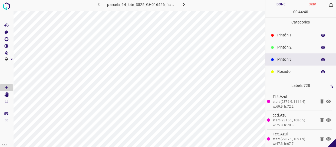
click at [292, 41] on div "Pintón 2" at bounding box center [300, 47] width 71 height 12
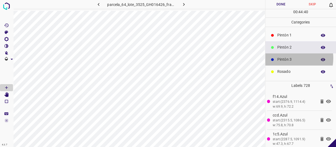
click at [286, 58] on p "Pintón 3" at bounding box center [295, 60] width 37 height 6
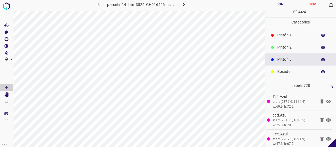
click at [299, 48] on p "Pintón 2" at bounding box center [295, 48] width 37 height 6
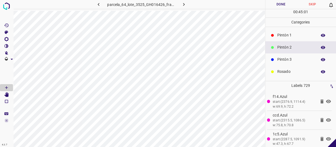
scroll to position [47, 0]
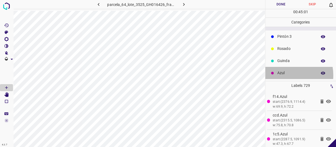
click at [284, 75] on p "Azul" at bounding box center [295, 73] width 37 height 6
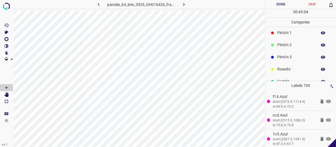
scroll to position [0, 0]
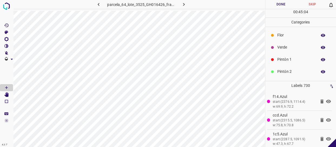
click at [292, 61] on p "Pintón 1" at bounding box center [295, 60] width 37 height 6
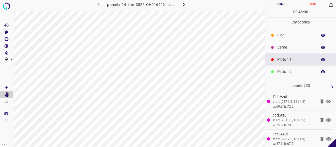
click at [286, 58] on p "Pintón 1" at bounding box center [295, 60] width 37 height 6
click at [288, 45] on p "Verde" at bounding box center [295, 48] width 37 height 6
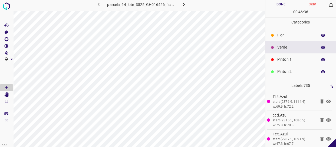
click at [285, 48] on p "Verde" at bounding box center [295, 48] width 37 height 6
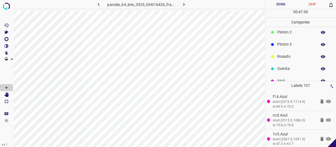
scroll to position [47, 0]
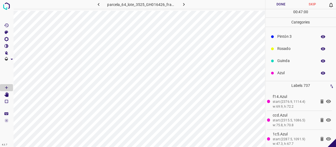
click at [284, 72] on p "Azul" at bounding box center [295, 73] width 37 height 6
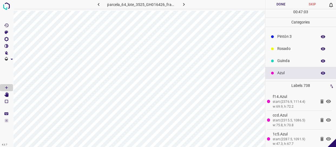
scroll to position [23, 0]
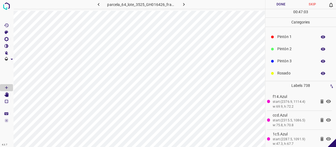
click at [288, 39] on p "Pintón 1" at bounding box center [295, 37] width 37 height 6
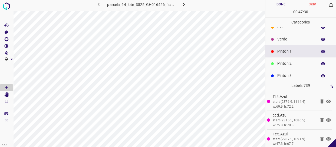
scroll to position [0, 0]
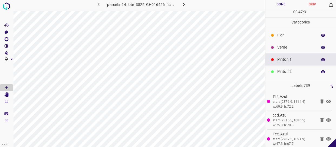
click at [285, 43] on div "Verde" at bounding box center [300, 47] width 71 height 12
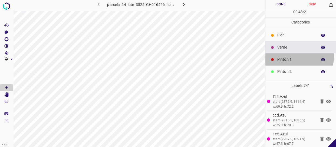
click at [282, 54] on div "Pintón 1" at bounding box center [300, 59] width 71 height 12
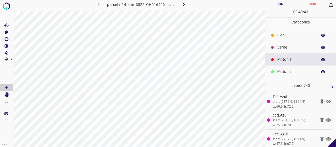
click at [286, 35] on p "Flor" at bounding box center [295, 35] width 37 height 6
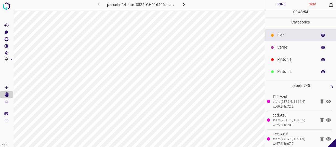
click at [280, 47] on p "Verde" at bounding box center [295, 48] width 37 height 6
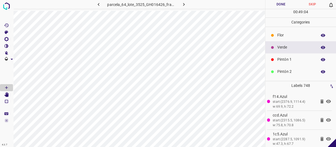
click at [275, 56] on div "Pintón 1" at bounding box center [300, 59] width 71 height 12
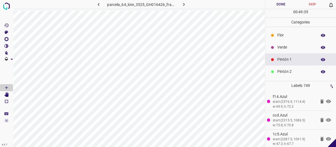
click at [289, 72] on p "Pintón 2" at bounding box center [295, 72] width 37 height 6
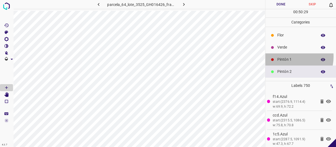
click at [290, 57] on p "Pintón 1" at bounding box center [295, 60] width 37 height 6
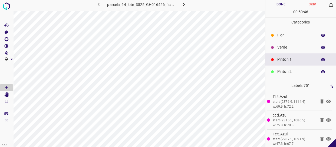
click at [278, 8] on button "Done" at bounding box center [280, 4] width 31 height 9
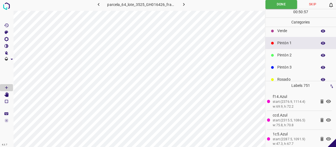
scroll to position [47, 0]
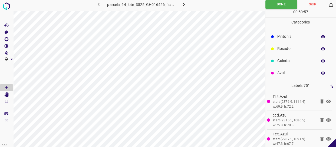
click at [286, 73] on p "Azul" at bounding box center [295, 73] width 37 height 6
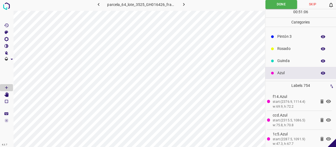
scroll to position [0, 0]
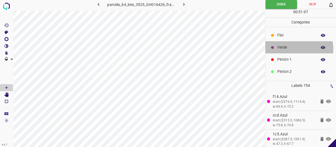
click at [289, 49] on p "Verde" at bounding box center [295, 48] width 37 height 6
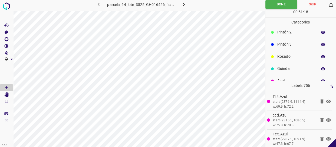
scroll to position [47, 0]
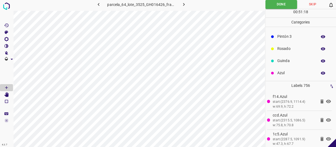
click at [287, 71] on p "Azul" at bounding box center [295, 73] width 37 height 6
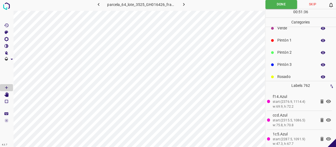
scroll to position [0, 0]
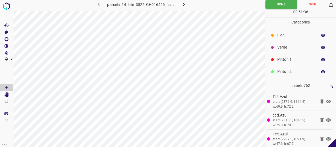
click at [288, 59] on p "Pintón 1" at bounding box center [295, 60] width 37 height 6
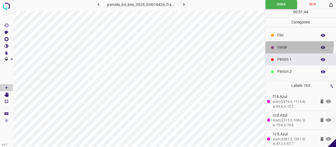
click at [289, 44] on div "Verde" at bounding box center [300, 47] width 71 height 12
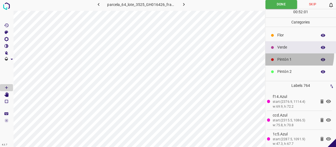
click at [283, 53] on div "Pintón 1" at bounding box center [300, 59] width 71 height 12
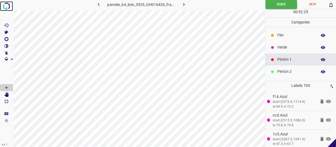
click at [10, 5] on img at bounding box center [7, 6] width 10 height 10
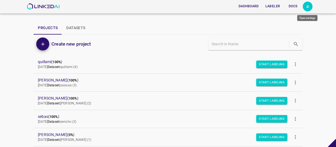
click at [308, 6] on div "a" at bounding box center [307, 7] width 10 height 10
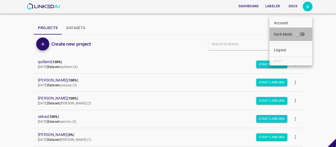
click at [303, 30] on input "Dark Mode" at bounding box center [296, 35] width 31 height 10
checkbox input "true"
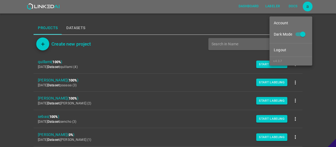
click at [9, 66] on div at bounding box center [168, 73] width 336 height 147
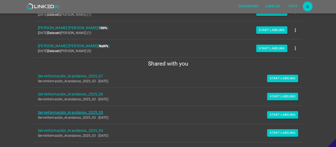
scroll to position [123, 0]
